Goal: Task Accomplishment & Management: Use online tool/utility

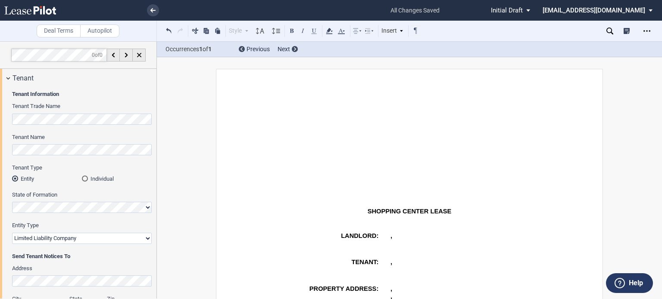
select select "limited liability company"
select select "number:5"
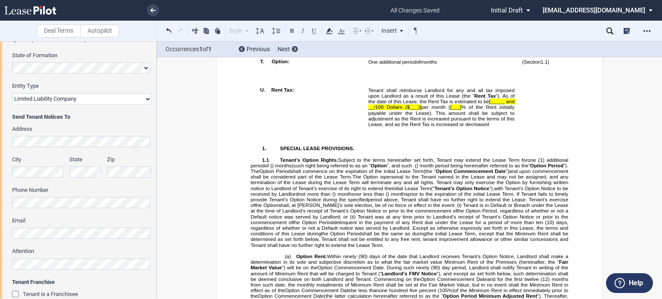
click at [456, 110] on span "[___]" at bounding box center [455, 107] width 11 height 6
click at [455, 110] on span "[3.0" at bounding box center [455, 107] width 9 height 6
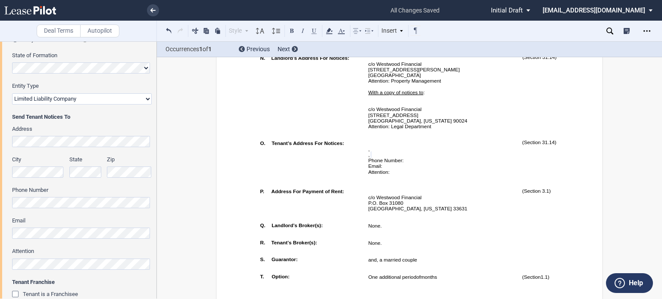
scroll to position [538, 0]
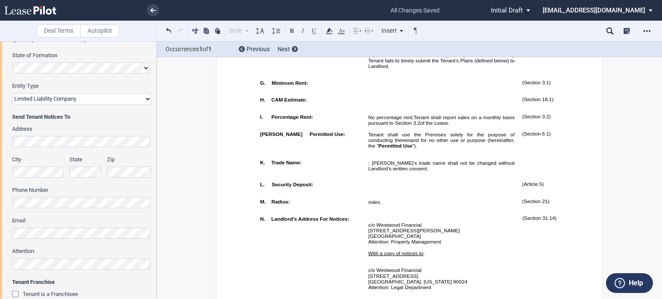
click at [660, 53] on div "Occurrences 1 of 1 Previous Next" at bounding box center [409, 50] width 505 height 16
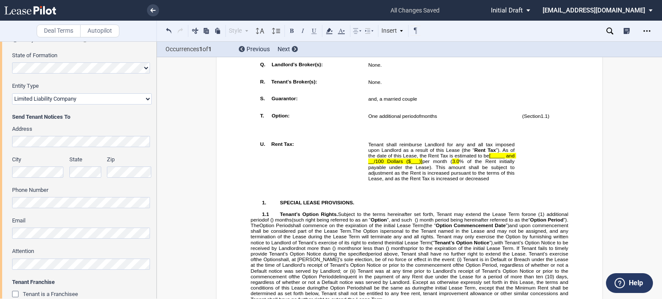
scroll to position [1004, 0]
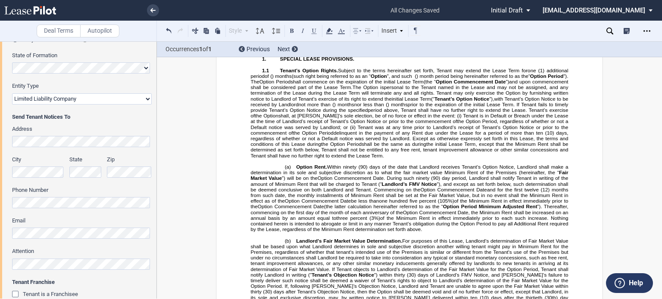
click at [417, 20] on span "[_____ and __/100 Dollars ($___)]" at bounding box center [442, 14] width 148 height 11
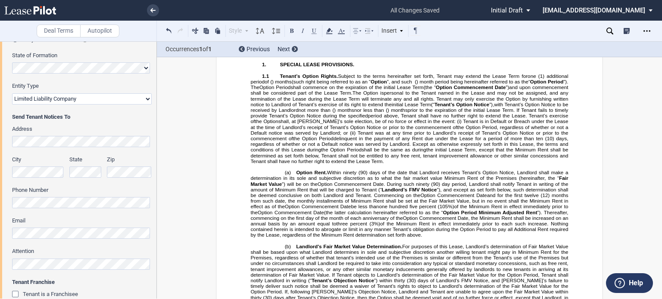
click at [425, 20] on p "Tenant shall reimburse Landlord for any and all tax imposed upon Landlord as a …" at bounding box center [441, 8] width 146 height 23
click at [501, 20] on span "[_____ and __/100 Dollars ($229." at bounding box center [442, 14] width 148 height 11
click at [168, 29] on button at bounding box center [169, 30] width 10 height 10
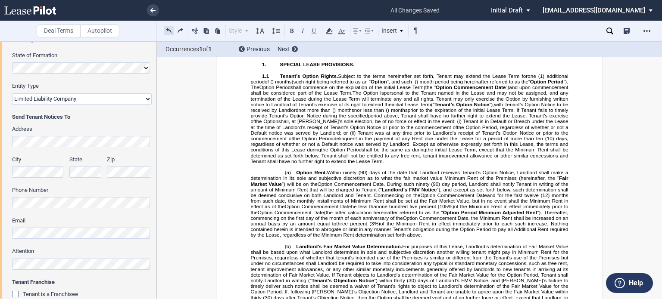
click at [168, 29] on button at bounding box center [169, 30] width 10 height 10
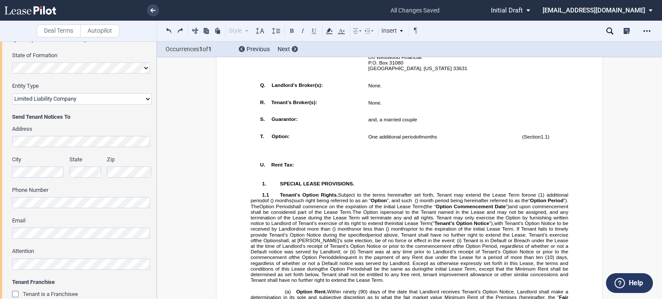
scroll to position [858, 0]
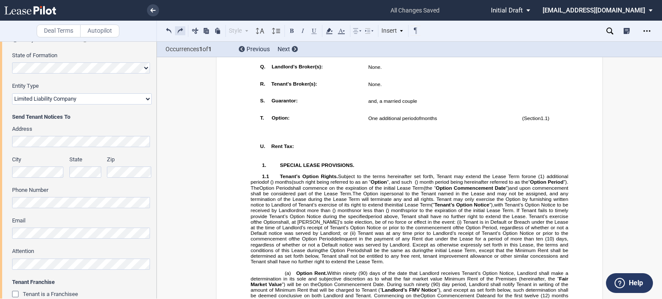
click at [182, 31] on button at bounding box center [180, 30] width 10 height 10
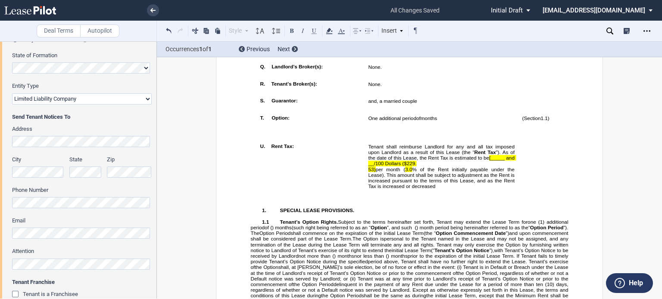
click at [498, 166] on span "[_____ and __/100 Dollars ($229." at bounding box center [442, 160] width 148 height 11
click at [501, 161] on span "”). As of the date of this Lease, the Rent Tax is estimated to be" at bounding box center [442, 154] width 148 height 11
click at [475, 166] on p "Tenant shall reimburse Landlord for any and all tax imposed upon Landlord as a …" at bounding box center [441, 154] width 146 height 23
drag, startPoint x: 502, startPoint y: 212, endPoint x: 432, endPoint y: 224, distance: 71.2
click at [432, 189] on div "Tenant shall reimburse Landlord for any and all tax imposed upon Landlord as a …" at bounding box center [441, 166] width 146 height 46
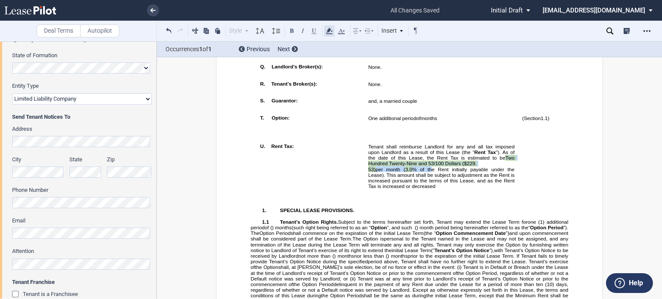
click at [328, 30] on use at bounding box center [329, 31] width 6 height 6
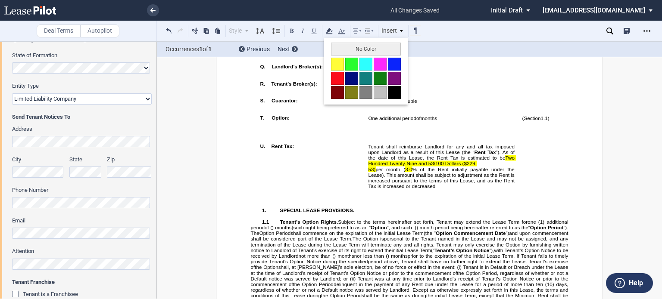
click at [452, 76] on p "﻿" at bounding box center [441, 73] width 146 height 6
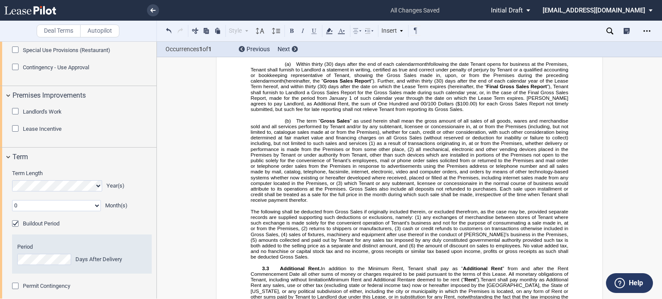
scroll to position [465, 0]
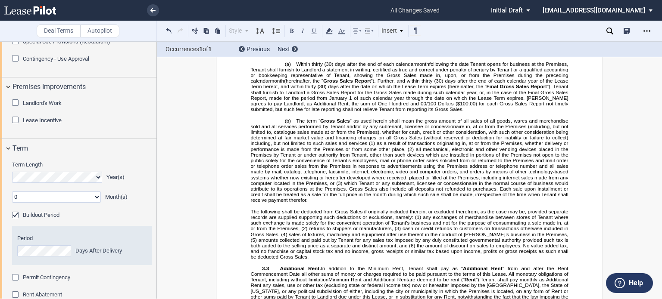
click at [14, 47] on div "Special Use Provisions (Restaurant)" at bounding box center [16, 42] width 9 height 9
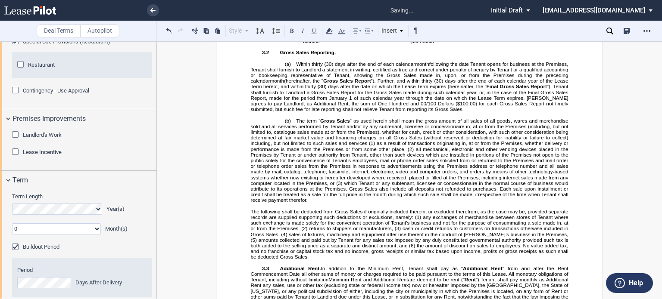
click at [19, 70] on div "Restaurant" at bounding box center [21, 65] width 9 height 9
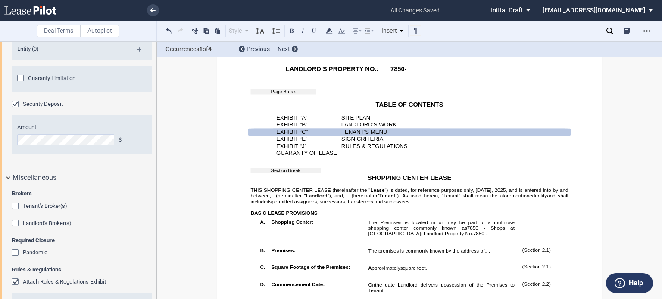
scroll to position [1803, 0]
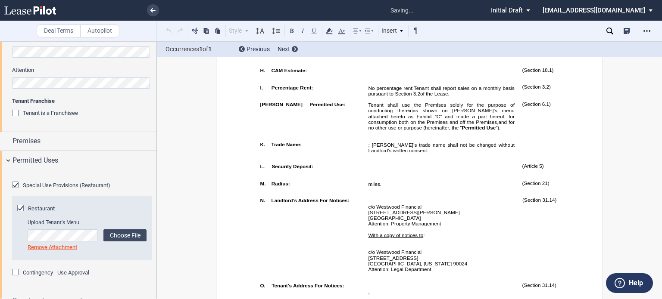
scroll to position [581, 0]
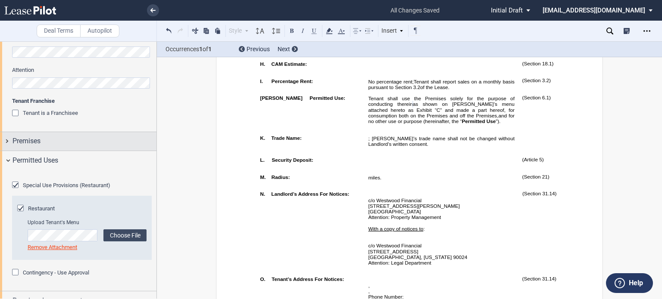
click at [107, 141] on div "Premises" at bounding box center [84, 141] width 144 height 10
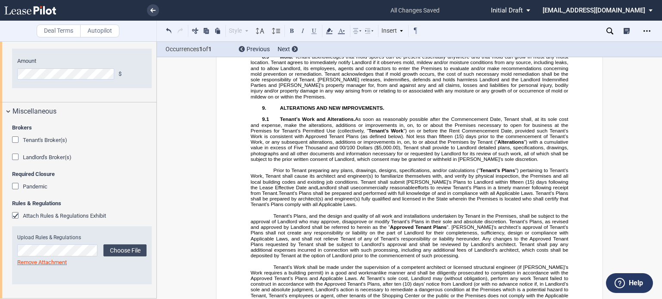
scroll to position [3307, 0]
